Goal: Use online tool/utility: Utilize a website feature to perform a specific function

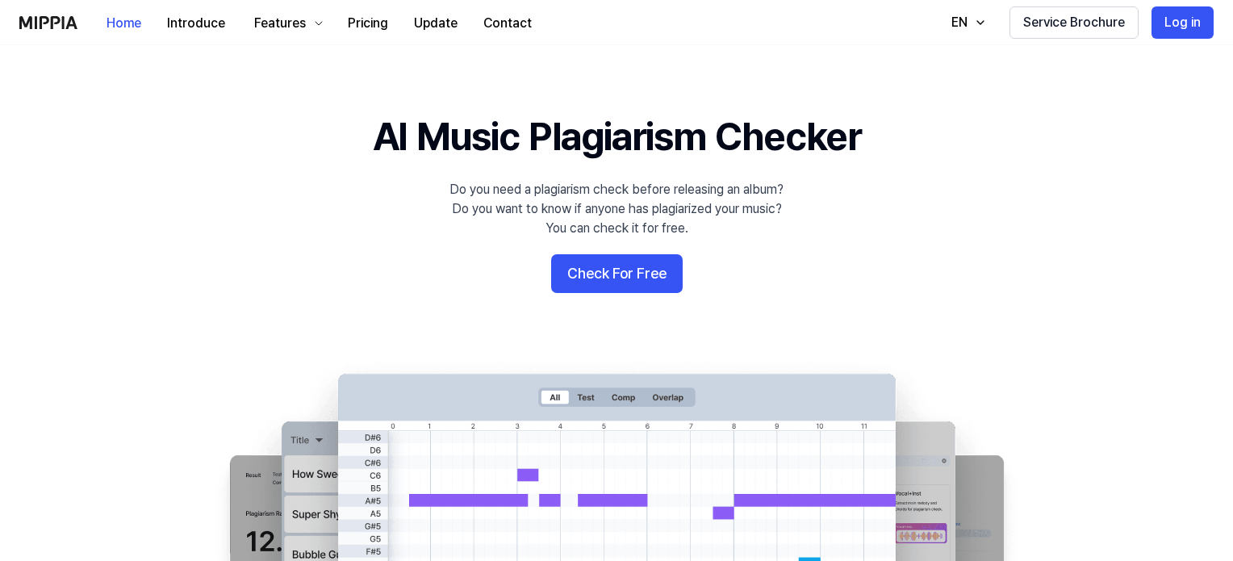
click at [617, 270] on button "Check For Free" at bounding box center [617, 273] width 132 height 39
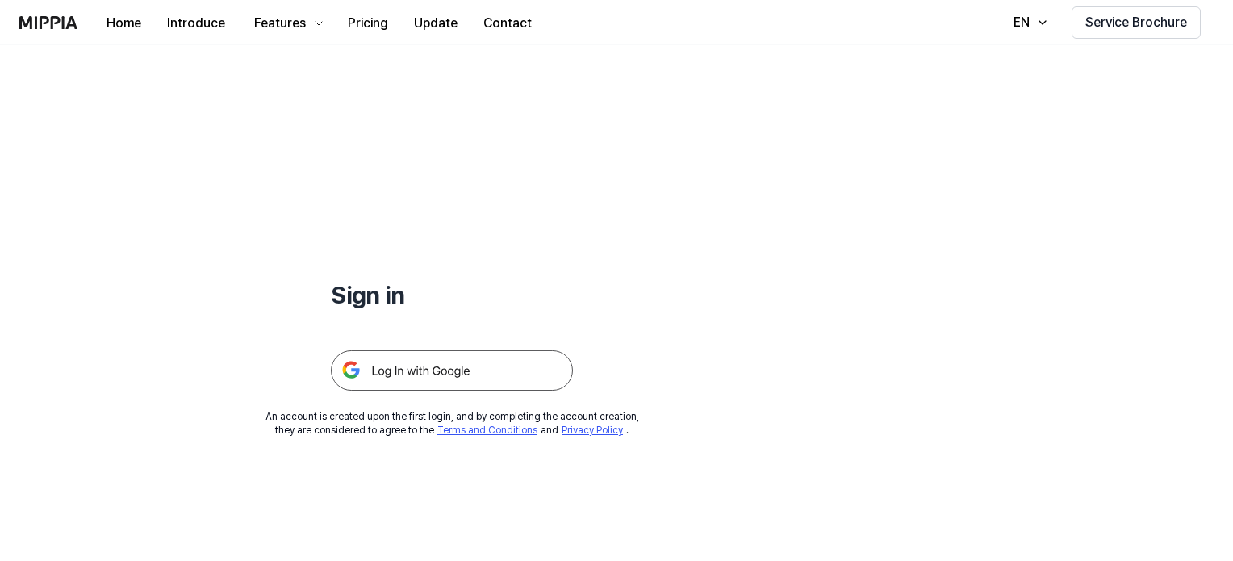
click at [436, 370] on img at bounding box center [452, 370] width 242 height 40
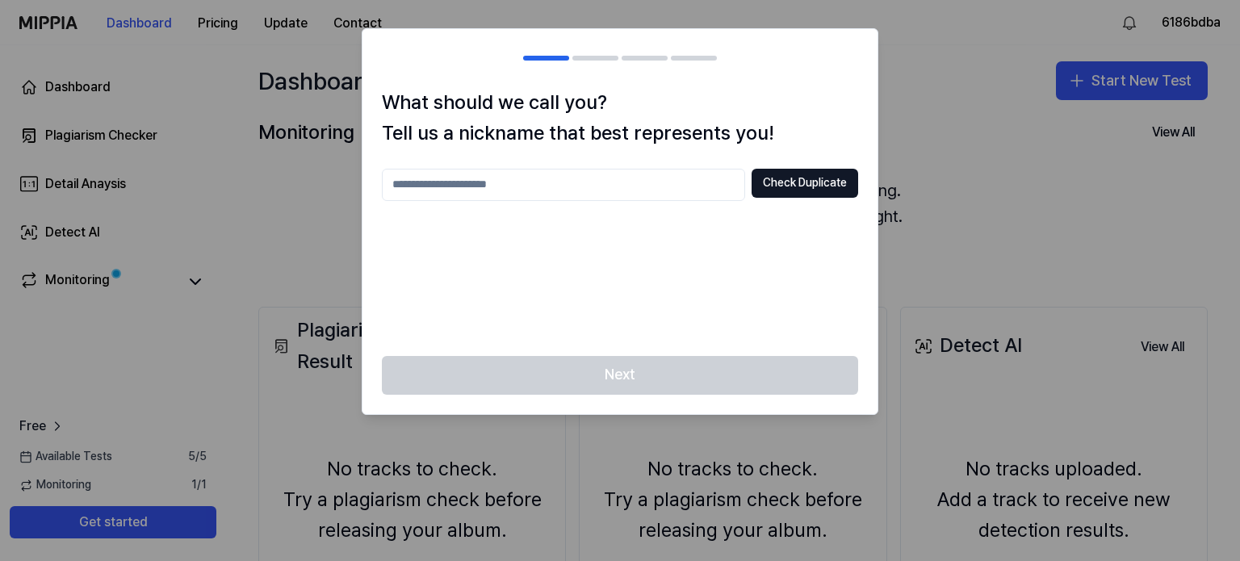
click at [465, 189] on input "text" at bounding box center [563, 185] width 363 height 32
type input "*"
click at [414, 186] on input "********" at bounding box center [563, 185] width 363 height 32
click at [449, 186] on input "*********" at bounding box center [563, 185] width 363 height 32
type input "**********"
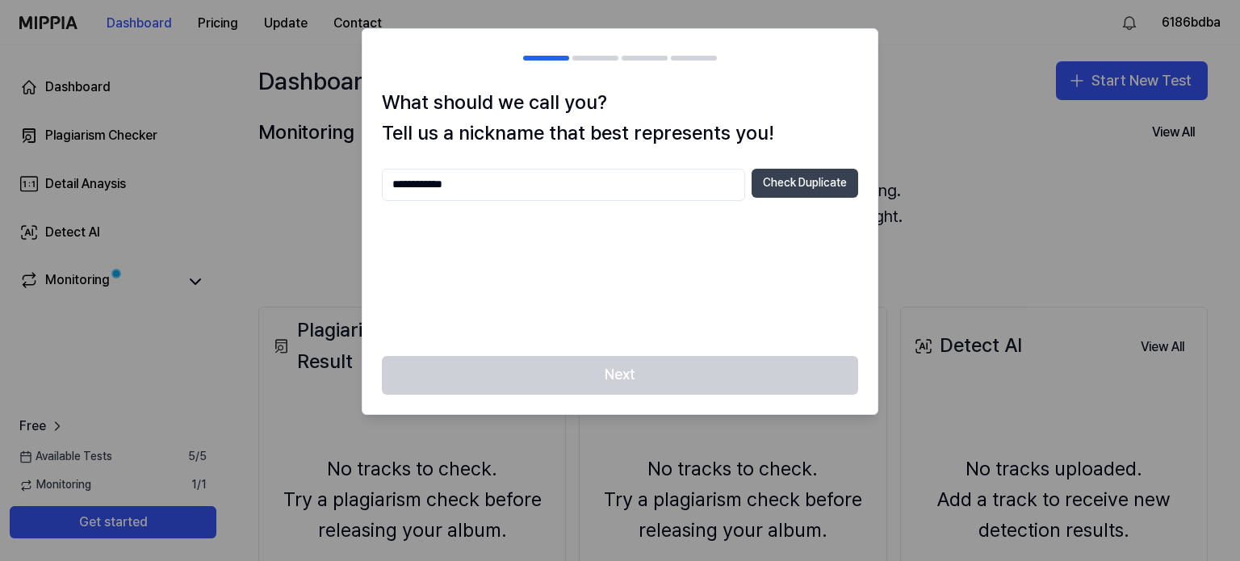
click at [778, 179] on button "Check Duplicate" at bounding box center [804, 183] width 107 height 29
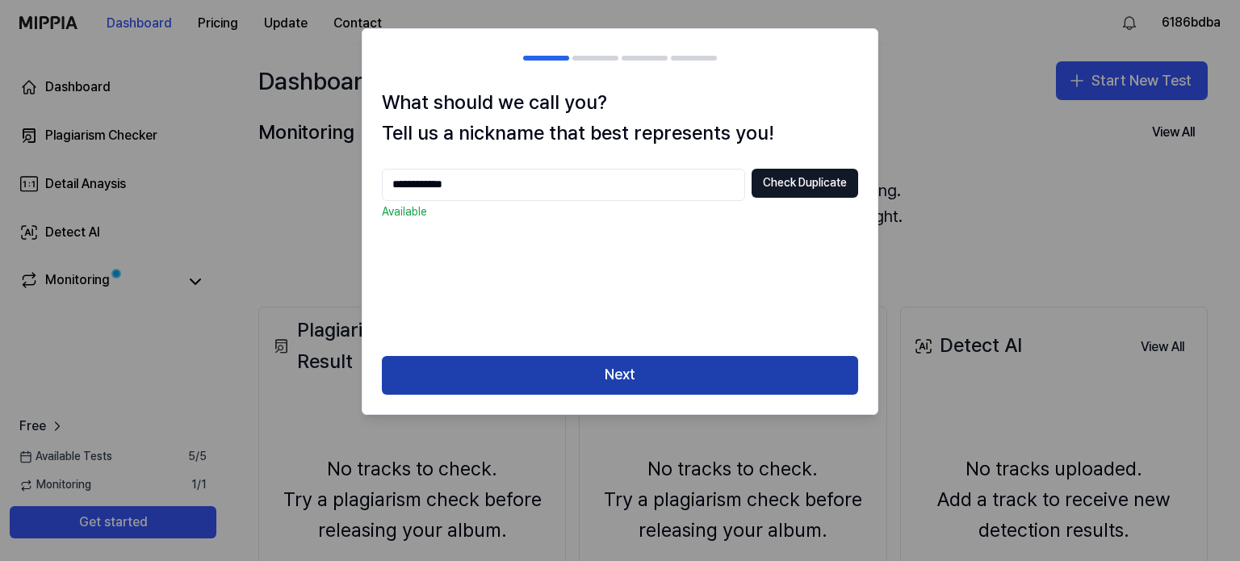
click at [632, 377] on button "Next" at bounding box center [620, 375] width 476 height 39
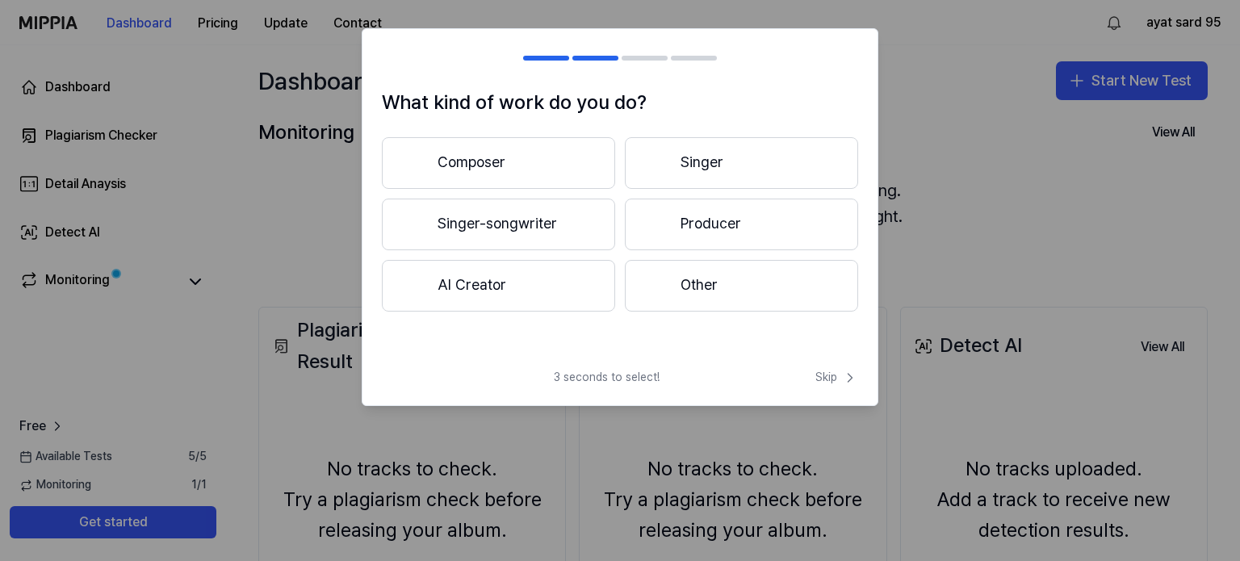
click at [714, 286] on button "Other" at bounding box center [741, 286] width 233 height 52
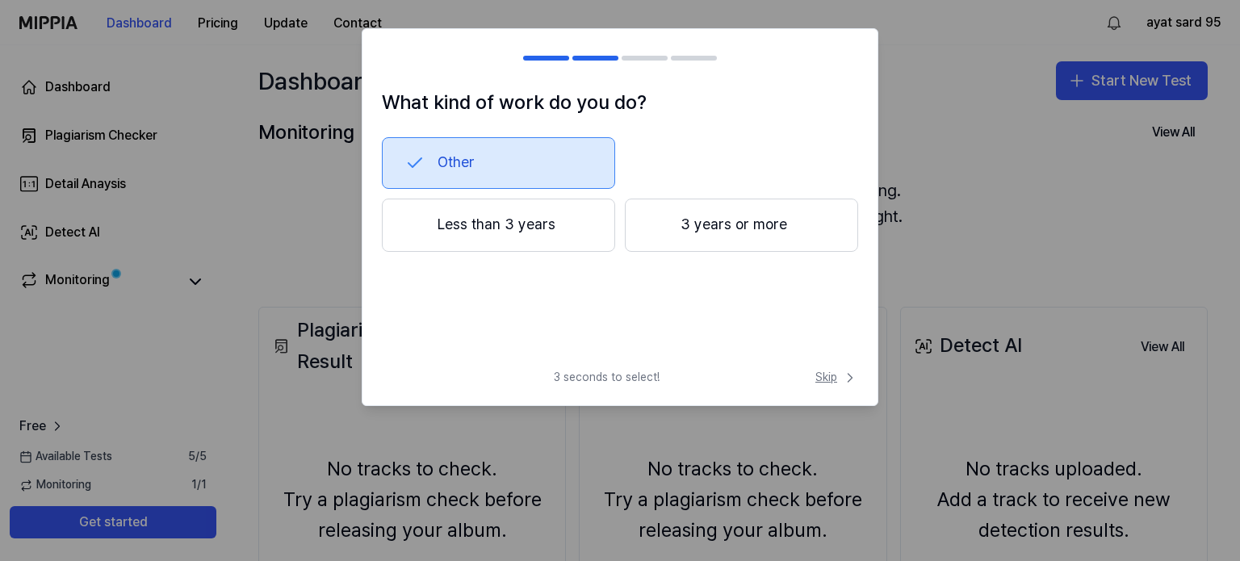
click at [823, 375] on span "Skip" at bounding box center [836, 378] width 43 height 16
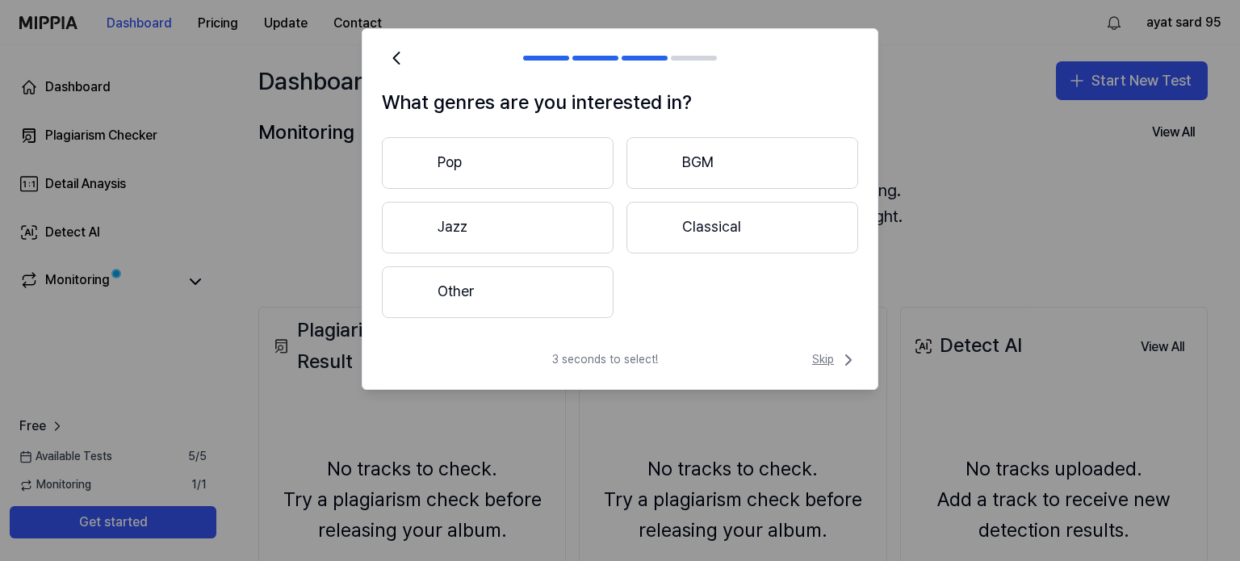
click at [820, 363] on span "Skip" at bounding box center [835, 359] width 46 height 19
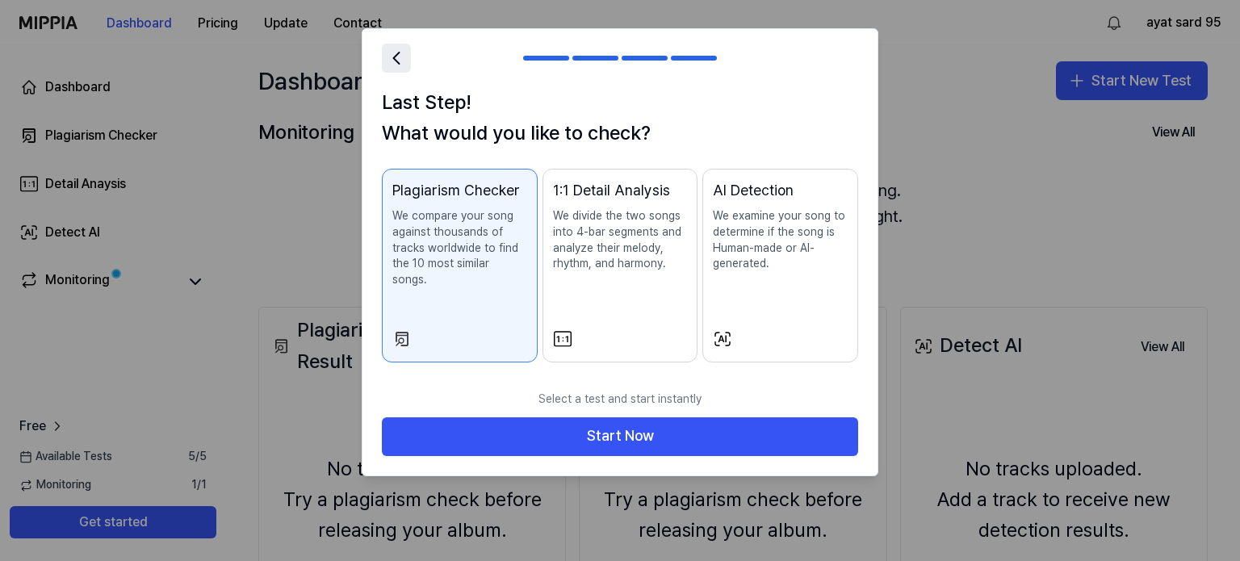
click at [385, 61] on icon at bounding box center [396, 58] width 23 height 23
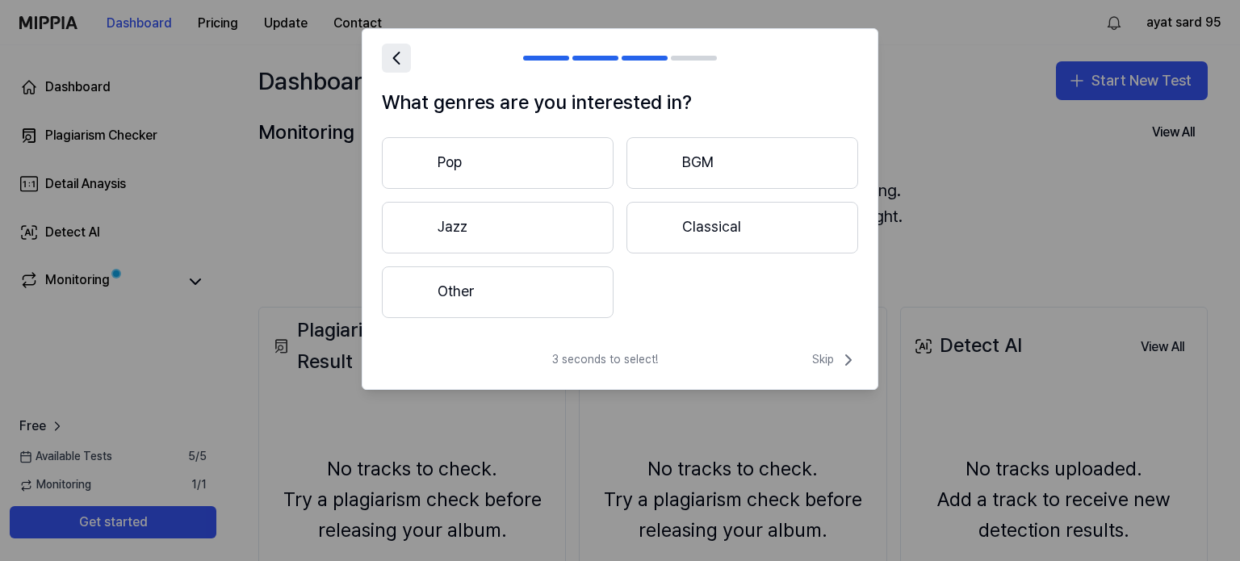
click at [385, 61] on icon at bounding box center [396, 58] width 23 height 23
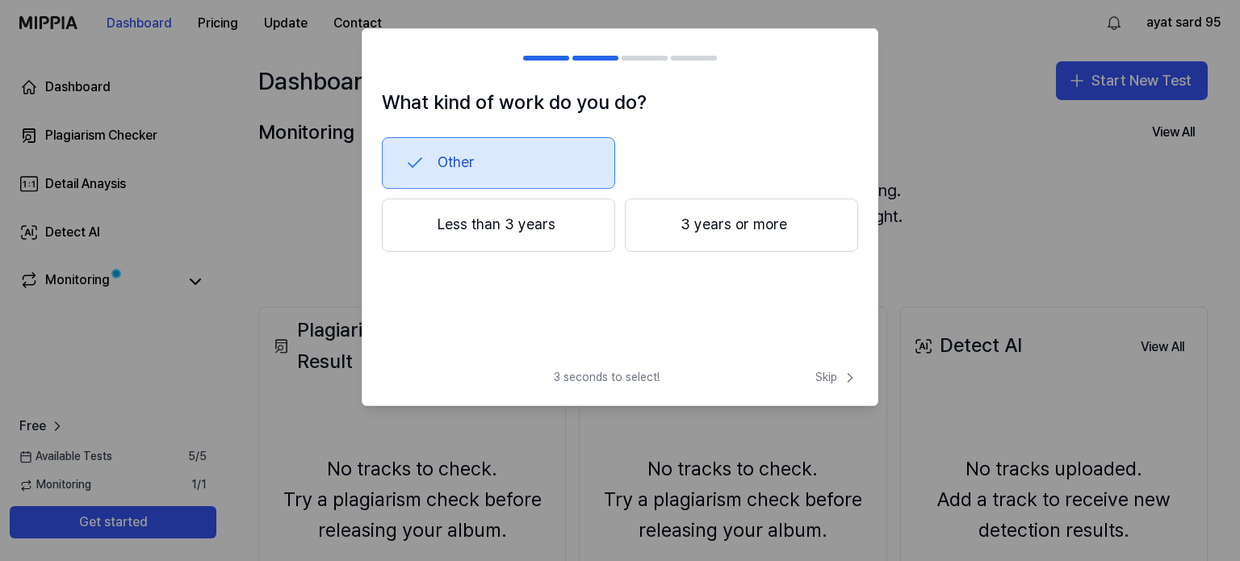
click at [385, 61] on div at bounding box center [391, 57] width 19 height 19
click at [840, 374] on span "Skip" at bounding box center [836, 378] width 43 height 16
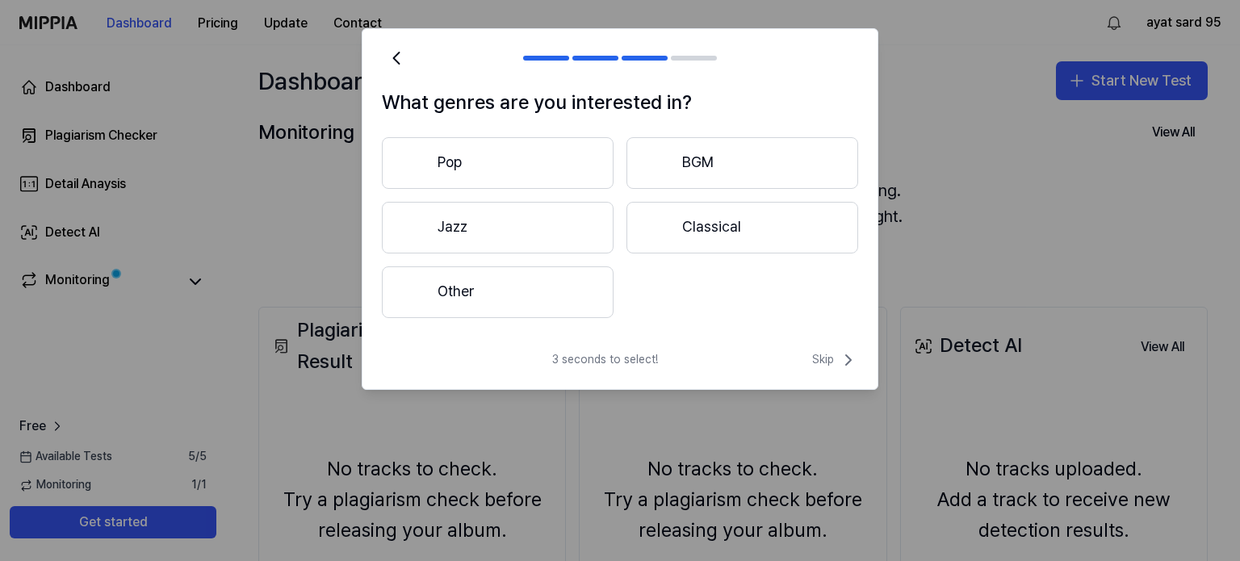
click at [840, 374] on div "3 seconds to select! Skip" at bounding box center [619, 369] width 515 height 39
click at [821, 361] on span "Skip" at bounding box center [835, 359] width 46 height 19
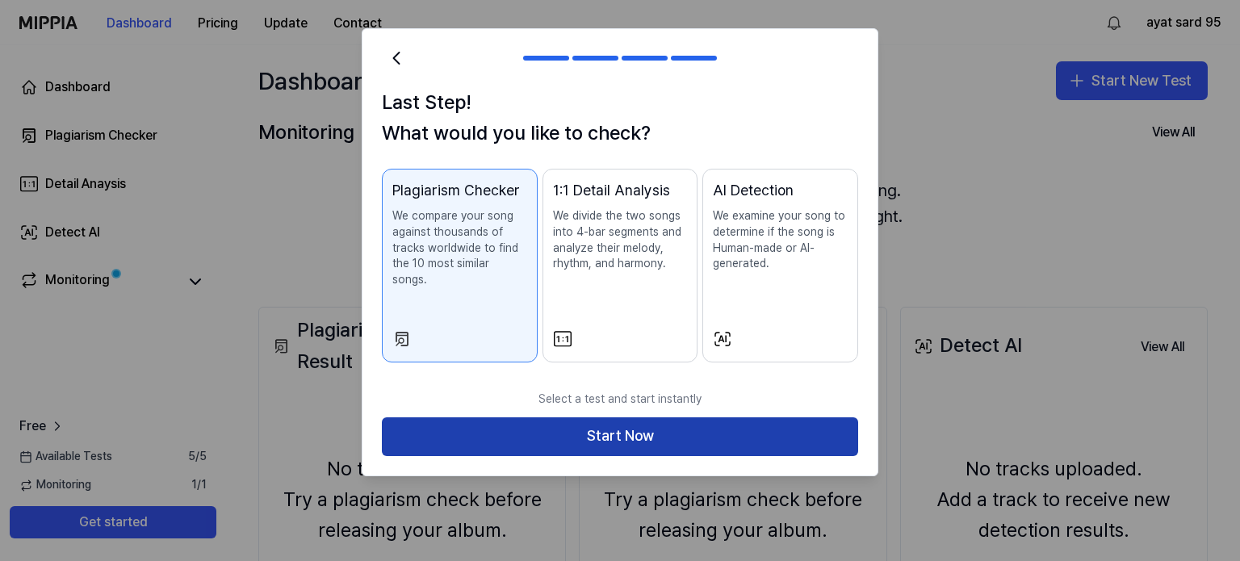
click at [739, 420] on button "Start Now" at bounding box center [620, 436] width 476 height 39
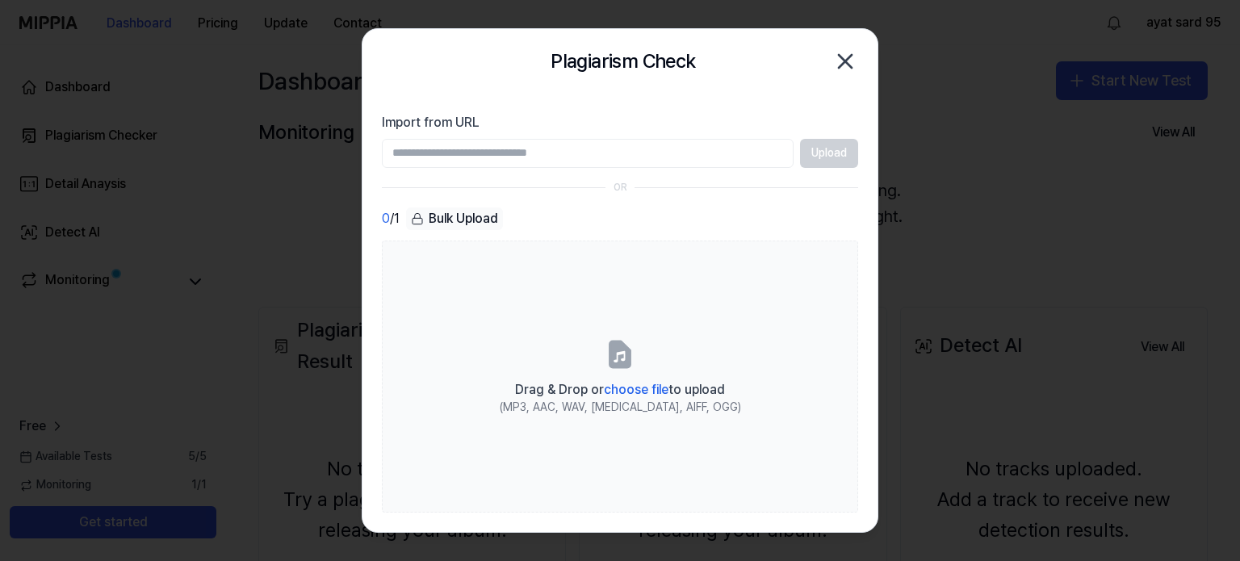
click at [846, 54] on icon "button" at bounding box center [845, 61] width 26 height 26
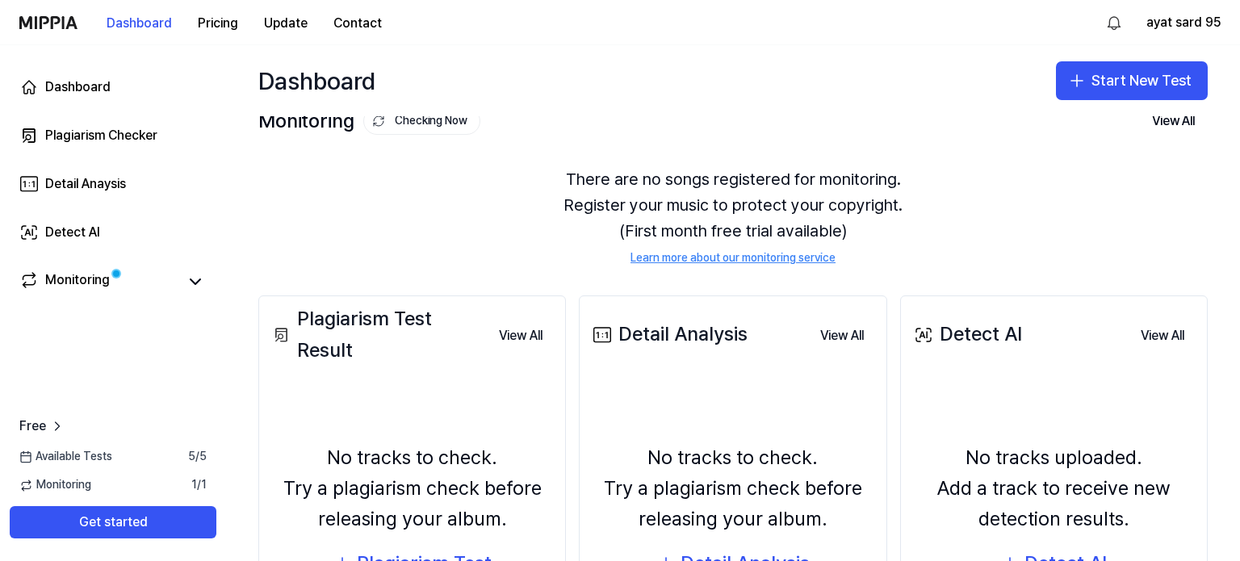
scroll to position [12, 0]
